Goal: Transaction & Acquisition: Purchase product/service

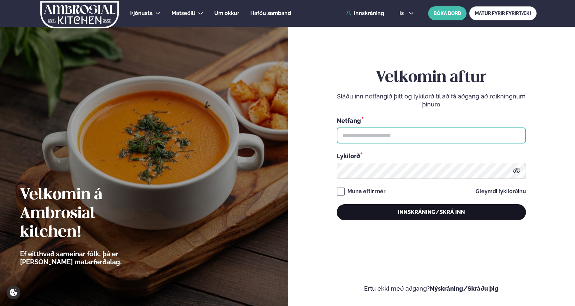
type input "**********"
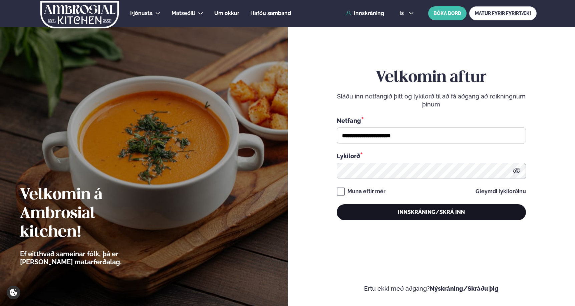
click at [405, 217] on button "Innskráning/Skrá inn" at bounding box center [431, 212] width 189 height 16
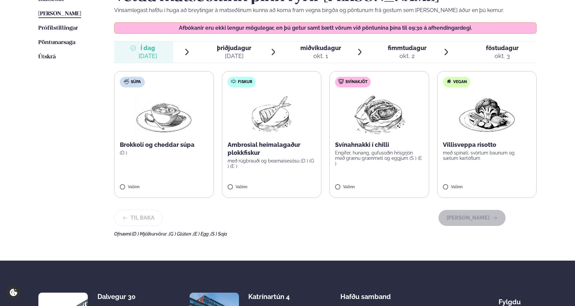
scroll to position [202, 0]
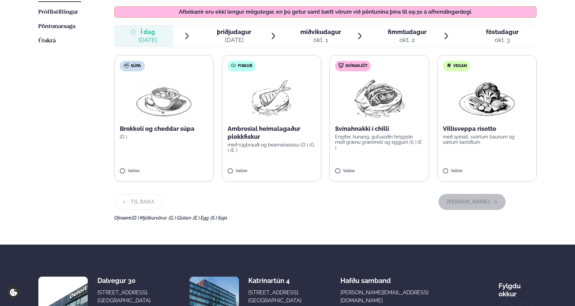
click at [250, 167] on label "Fiskur Ambrosial heimalagaður plokkfiskur með rúgbrauði og bearnaisesósu (D ) (…" at bounding box center [272, 118] width 100 height 127
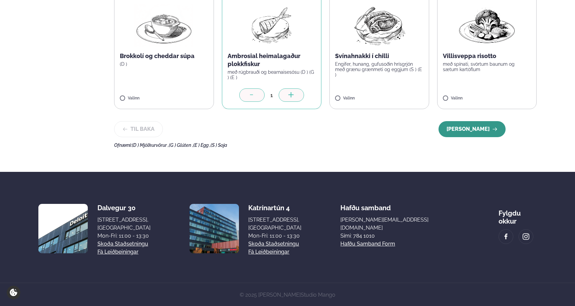
click at [469, 125] on button "[PERSON_NAME]" at bounding box center [471, 129] width 67 height 16
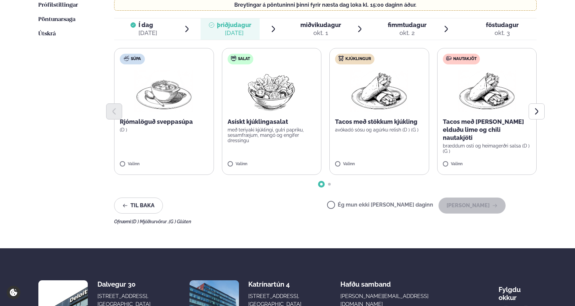
scroll to position [212, 0]
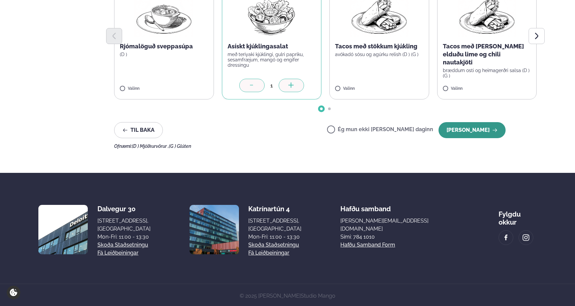
click at [481, 130] on button "[PERSON_NAME]" at bounding box center [471, 130] width 67 height 16
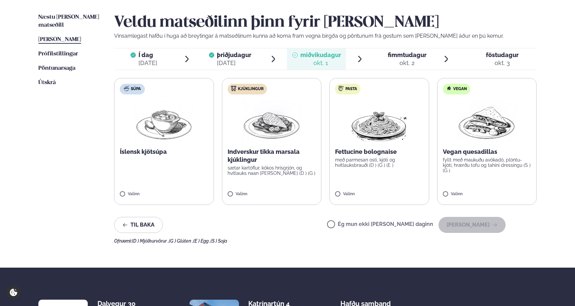
scroll to position [162, 0]
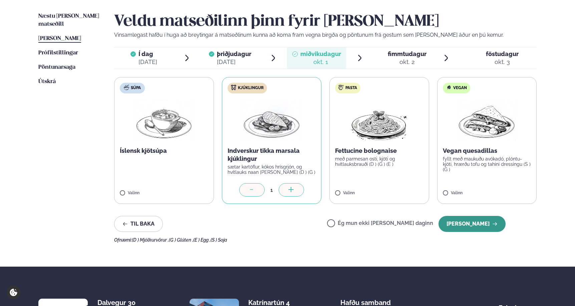
click at [448, 225] on button "[PERSON_NAME]" at bounding box center [471, 224] width 67 height 16
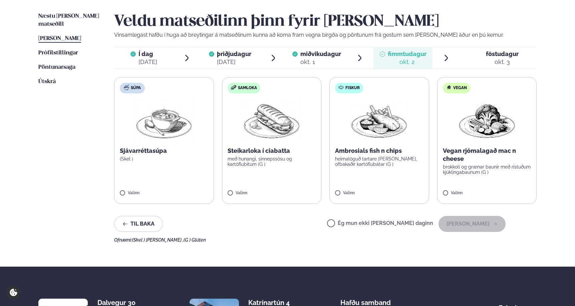
click at [359, 225] on label "Ég mun ekki [PERSON_NAME] daginn" at bounding box center [380, 223] width 106 height 7
click at [449, 225] on button "[PERSON_NAME]" at bounding box center [471, 224] width 67 height 16
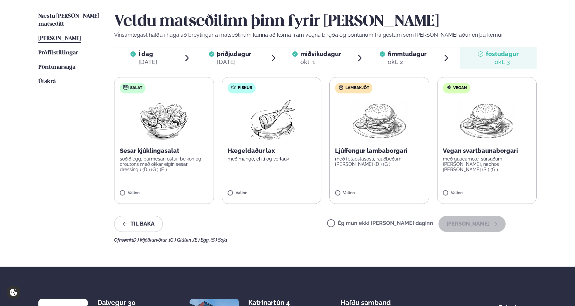
click at [240, 190] on label "Fiskur Hægeldaður lax með mangó, chilí og [PERSON_NAME]" at bounding box center [272, 140] width 100 height 127
click at [449, 224] on button "[PERSON_NAME]" at bounding box center [471, 224] width 67 height 16
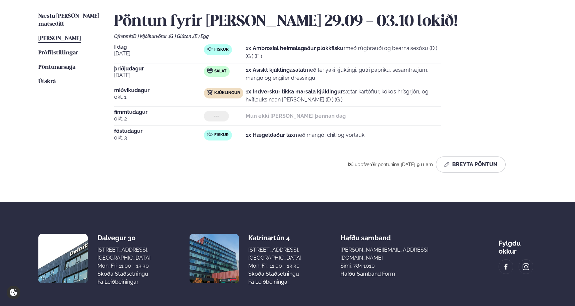
click at [190, 187] on div "Næstu [PERSON_NAME] matseðill Næsta vika [PERSON_NAME] matseðill [PERSON_NAME] …" at bounding box center [287, 94] width 538 height 216
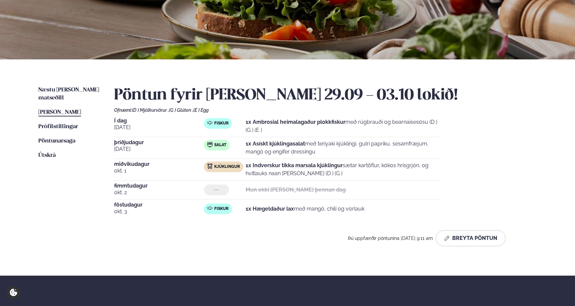
scroll to position [0, 0]
